Goal: Ask a question

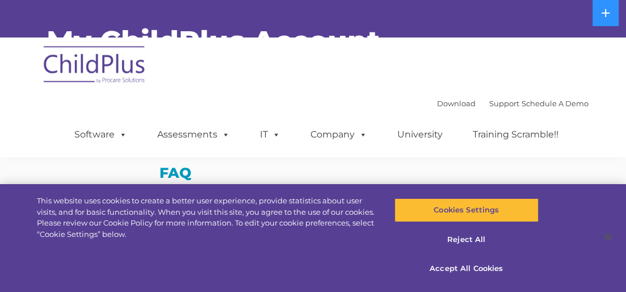
select select "MEDIUM"
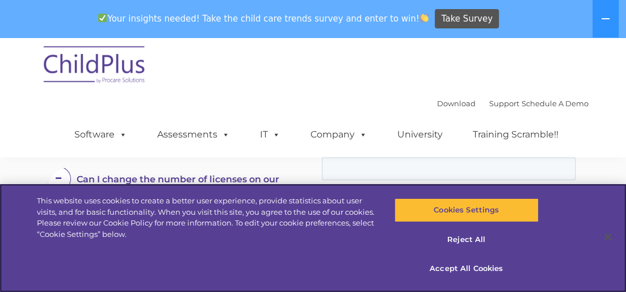
scroll to position [198, 0]
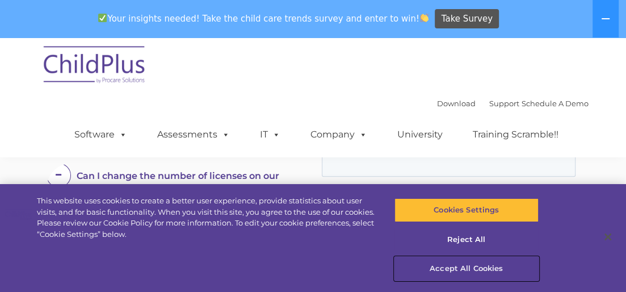
click at [483, 266] on button "Accept All Cookies" at bounding box center [467, 269] width 144 height 24
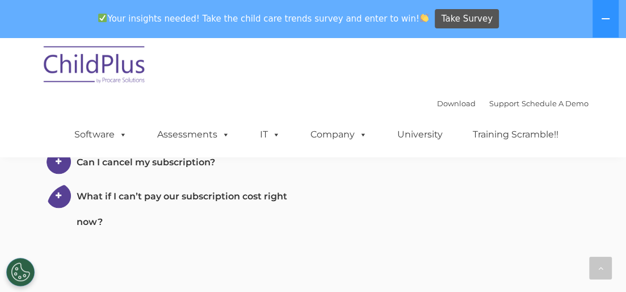
scroll to position [778, 0]
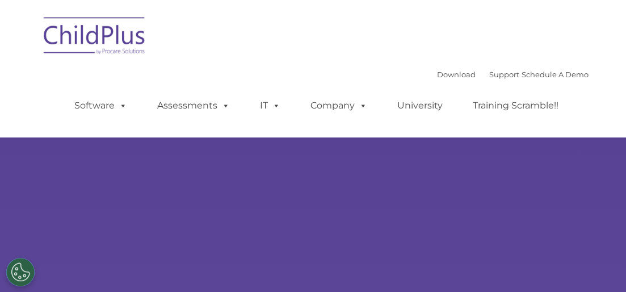
select select "MEDIUM"
